Goal: Find specific page/section: Find specific page/section

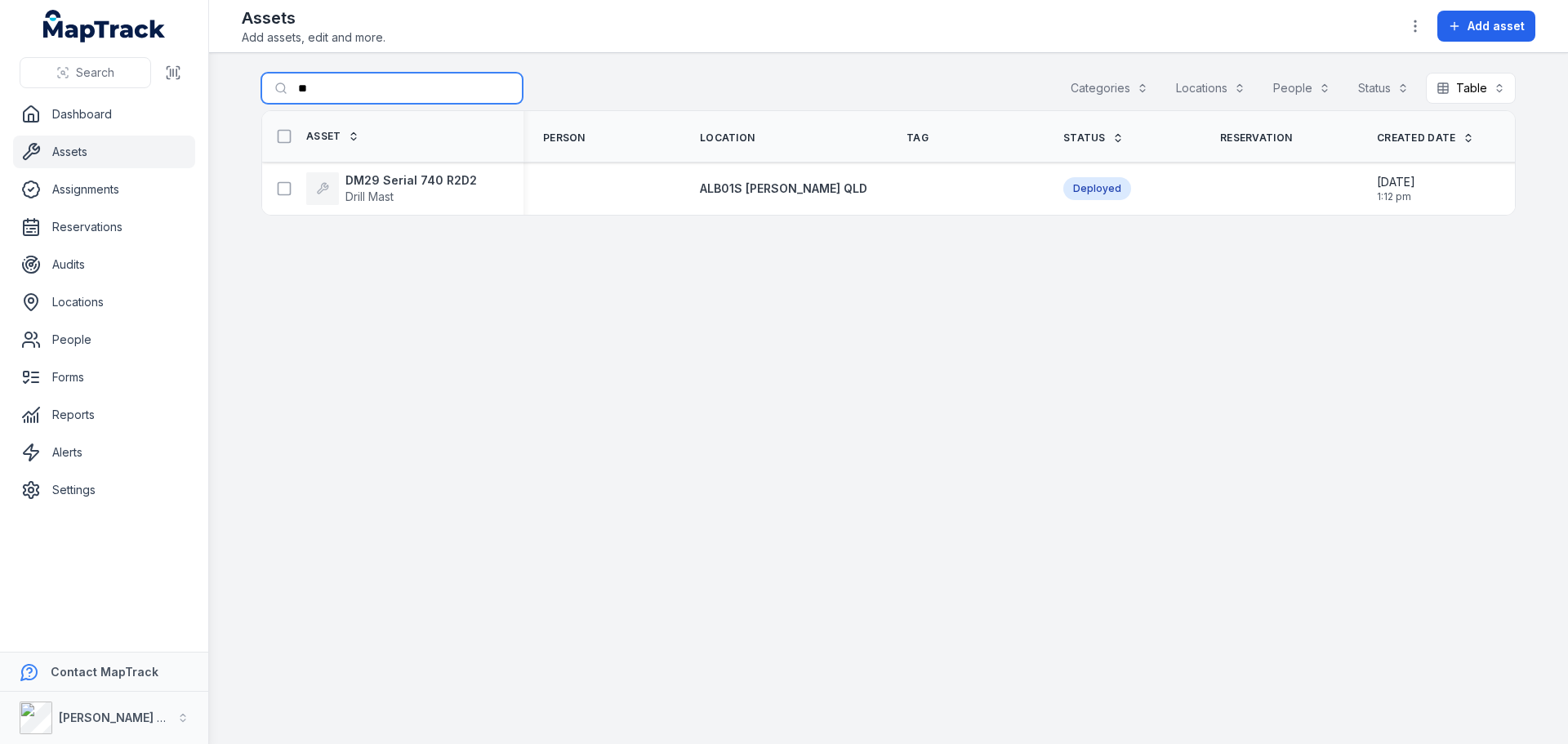
type input "*"
type input "***"
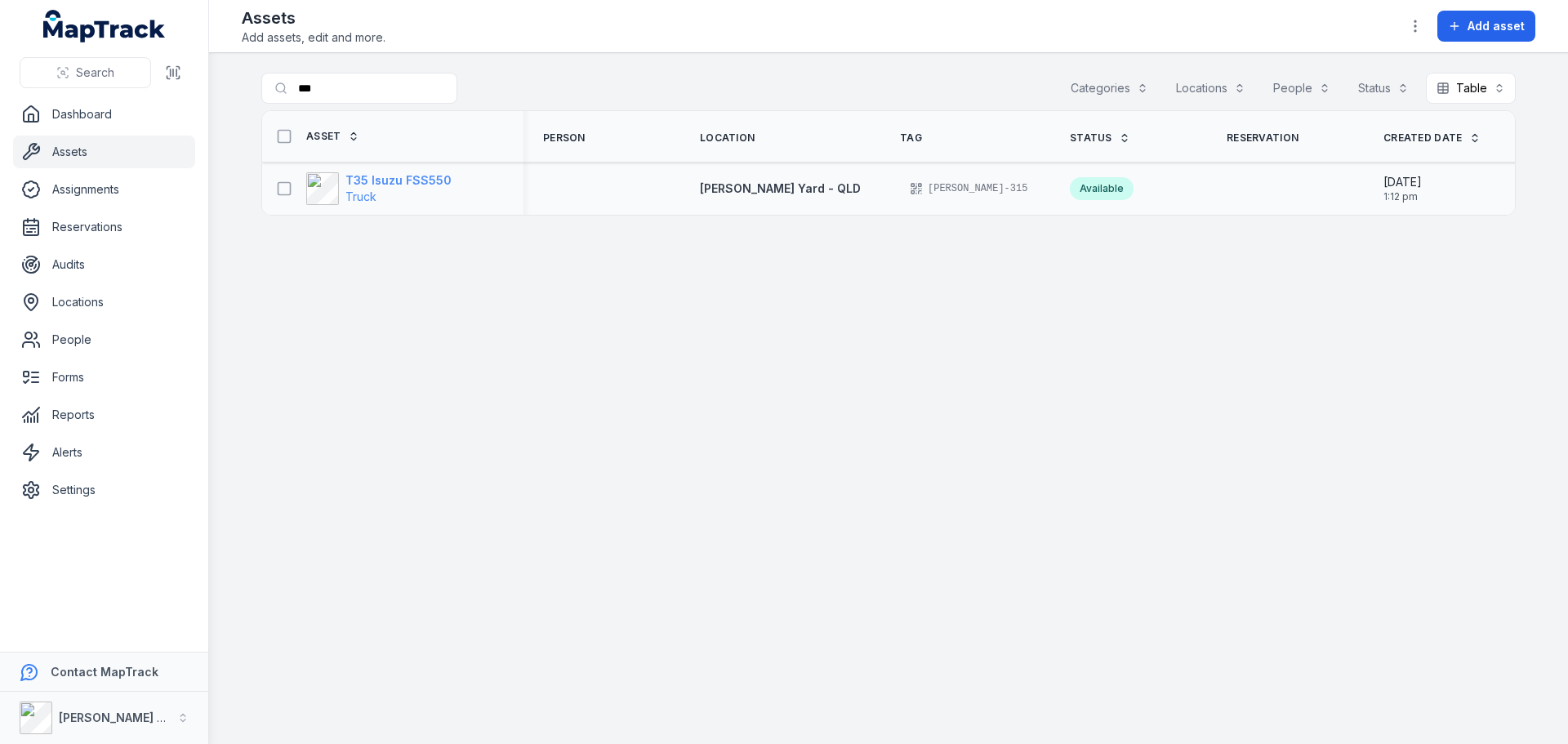
click at [416, 191] on span "Truck" at bounding box center [399, 196] width 107 height 17
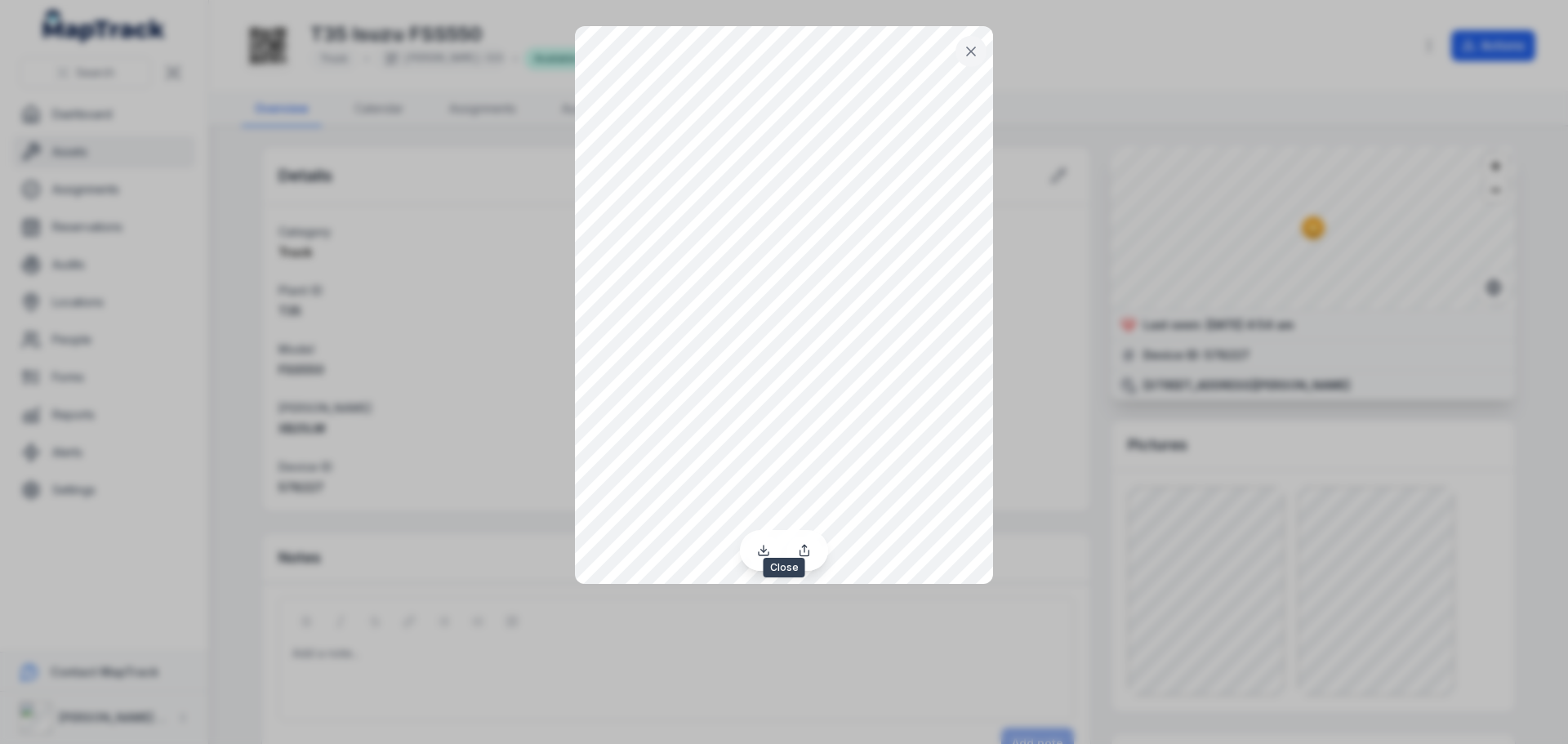
click at [966, 48] on icon at bounding box center [971, 52] width 17 height 17
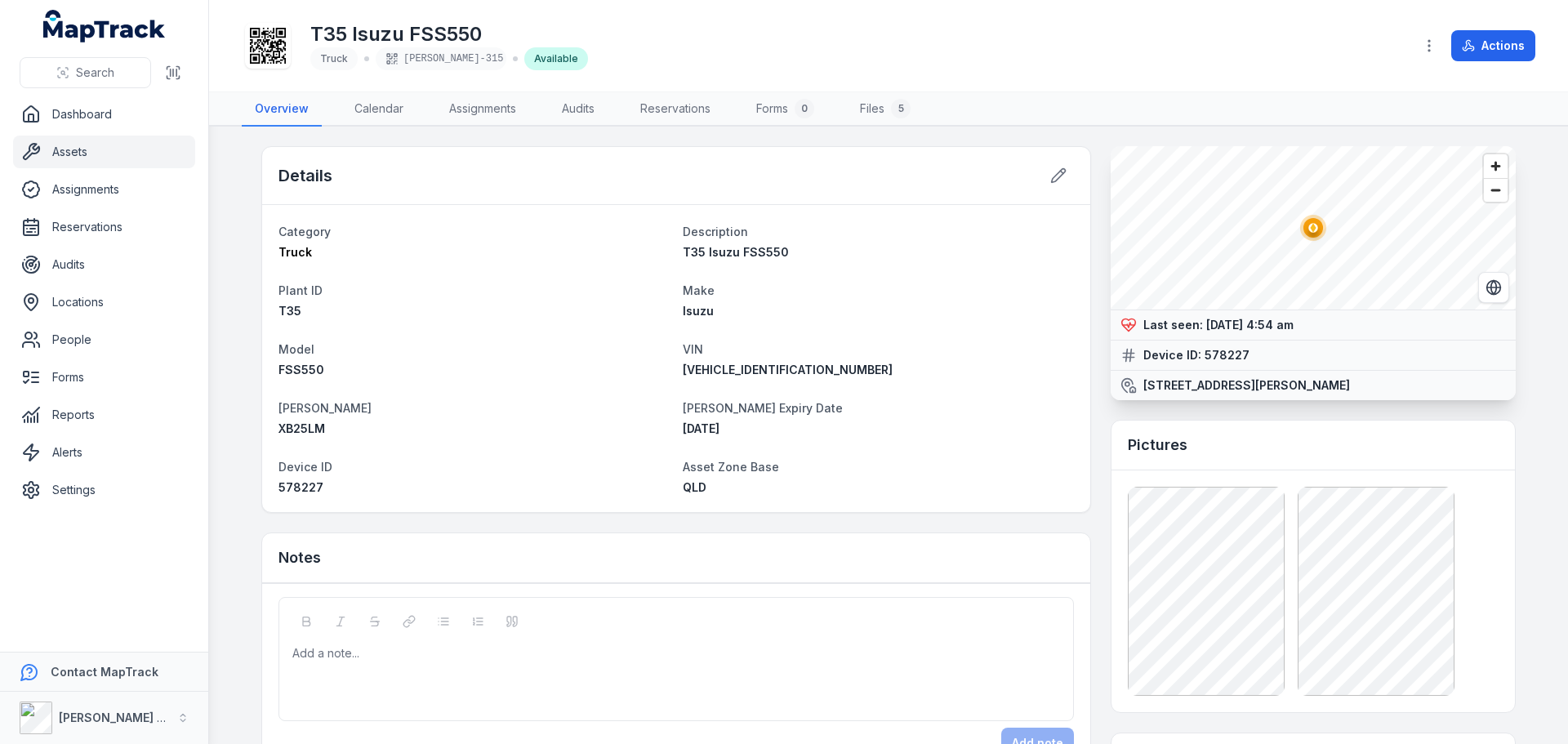
click at [1297, 235] on icon "@keyframes ping-animation { 0% { transform: scale(0.8); opacity: 0.5; } 100% { …" at bounding box center [1313, 227] width 32 height 32
click at [1299, 236] on icon "@keyframes ping-animation { 0% { transform: scale(0.8); opacity: 0.5; } 100% { …" at bounding box center [1315, 226] width 32 height 32
click at [1299, 235] on icon "@keyframes ping-animation { 0% { transform: scale(0.8); opacity: 0.5; } 100% { …" at bounding box center [1315, 226] width 32 height 32
